Goal: Find specific page/section: Find specific page/section

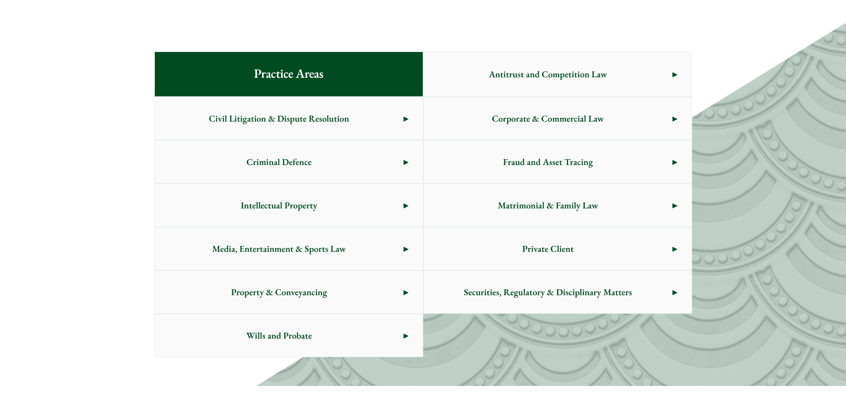
scroll to position [462, 0]
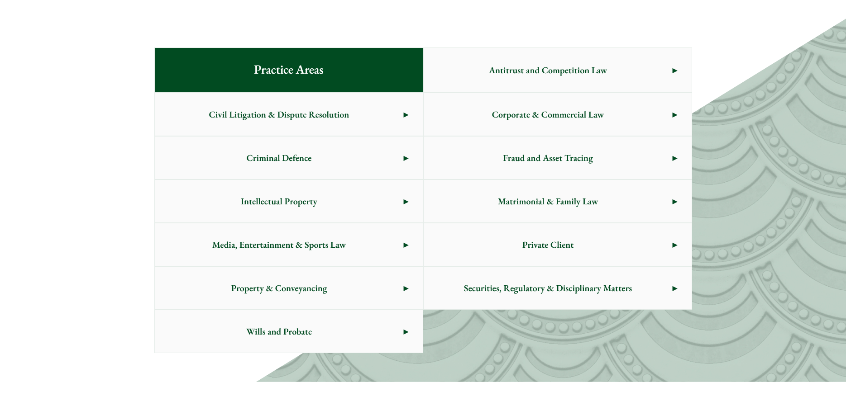
click at [612, 348] on div "Practice Areas Antitrust and Competition Law Civil Litigation & Dispute Resolut…" at bounding box center [423, 201] width 538 height 306
click at [402, 162] on link "Criminal Defence" at bounding box center [289, 158] width 268 height 43
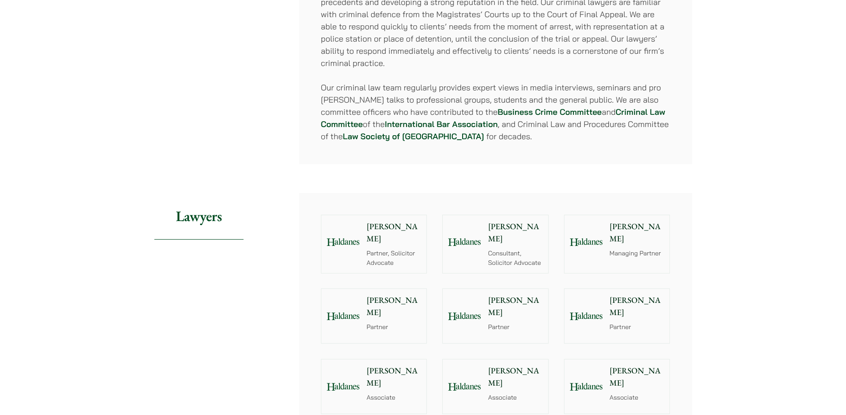
scroll to position [923, 0]
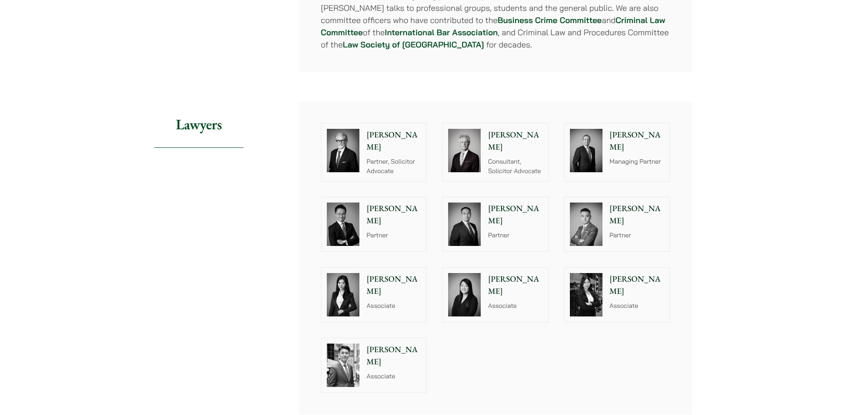
click at [520, 301] on p "Associate" at bounding box center [515, 306] width 55 height 10
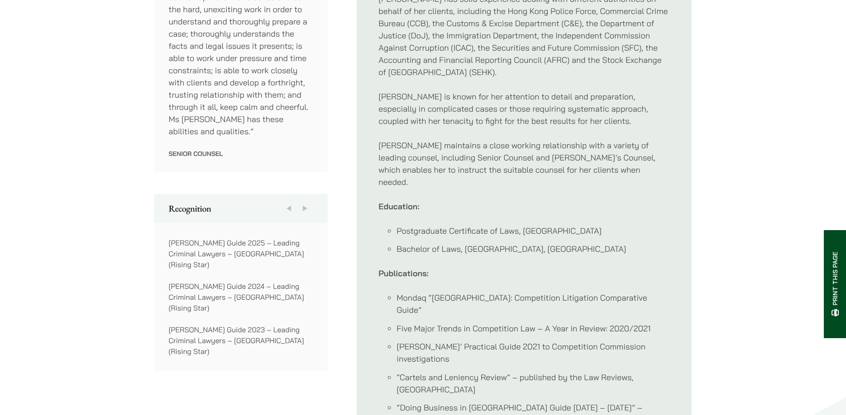
scroll to position [600, 0]
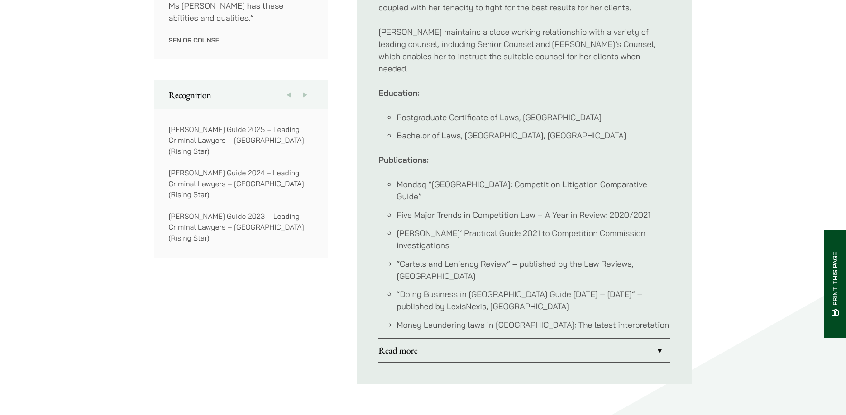
click at [663, 339] on link "Read more" at bounding box center [523, 351] width 291 height 24
